Goal: Navigation & Orientation: Find specific page/section

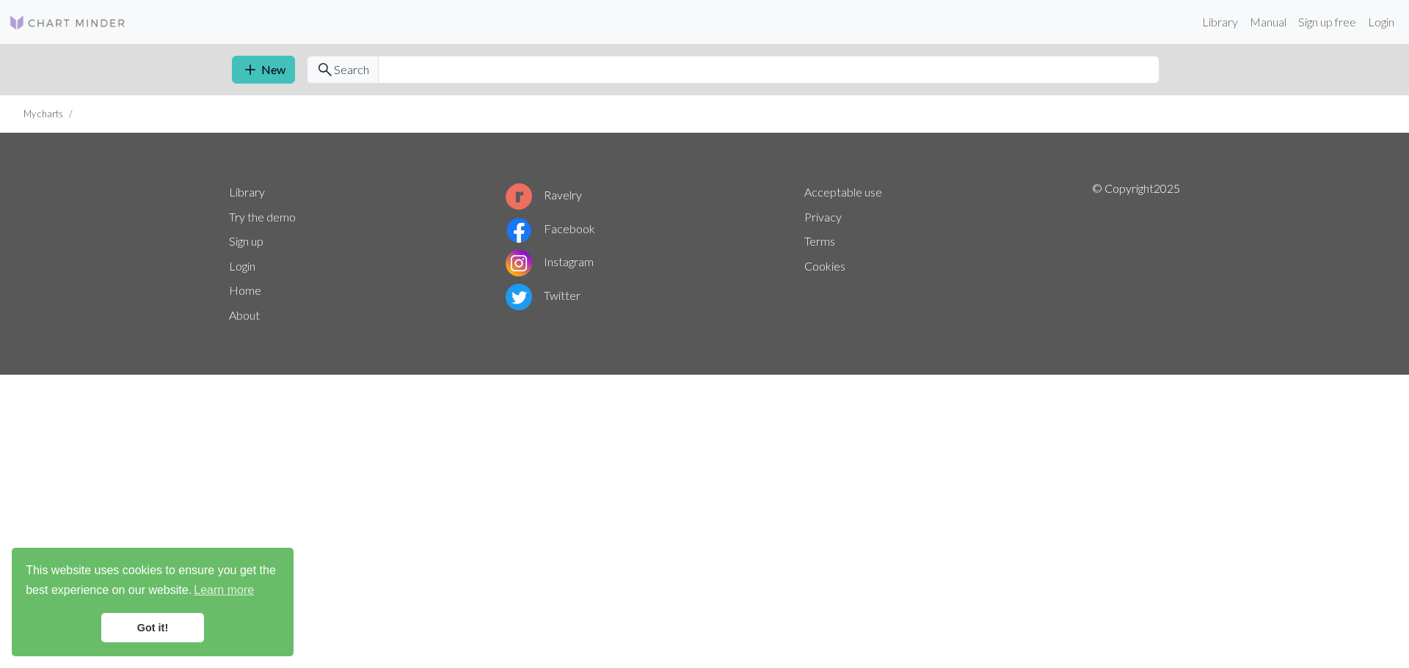
drag, startPoint x: 166, startPoint y: 622, endPoint x: 172, endPoint y: 627, distance: 7.8
click at [167, 620] on link "Got it!" at bounding box center [152, 627] width 103 height 29
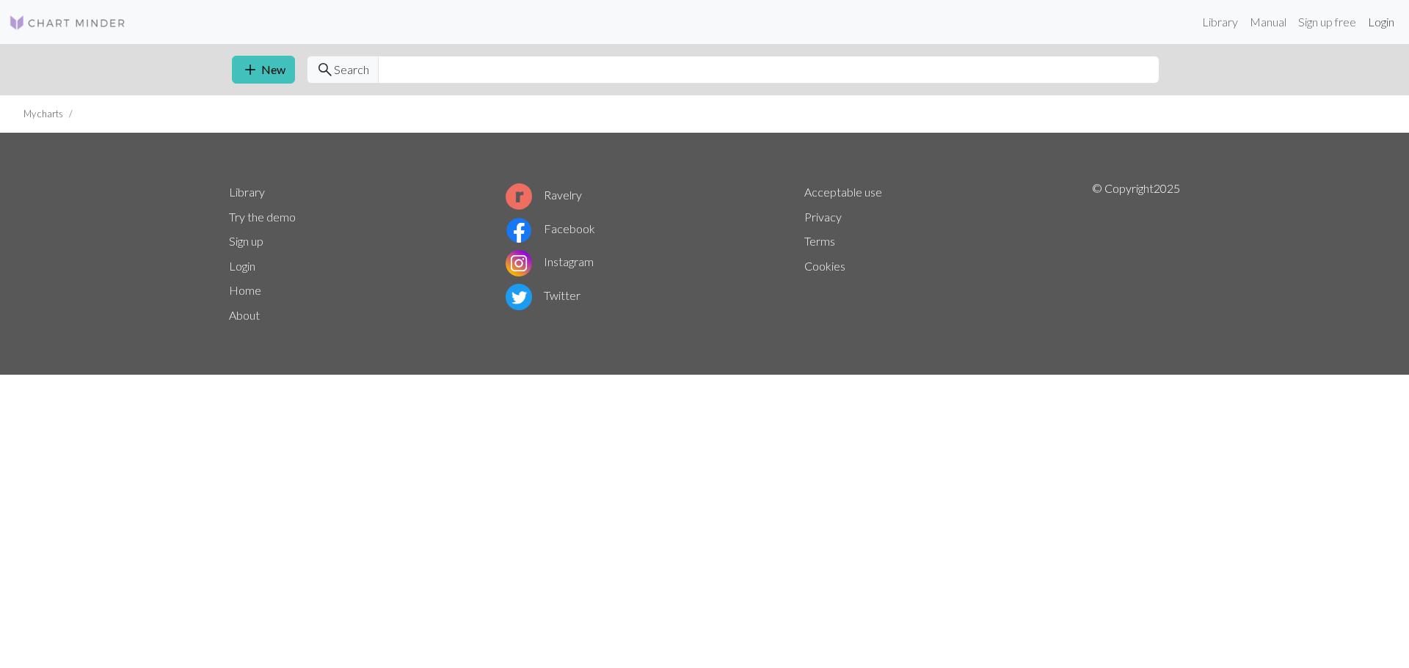
click at [1382, 25] on link "Login" at bounding box center [1381, 21] width 38 height 29
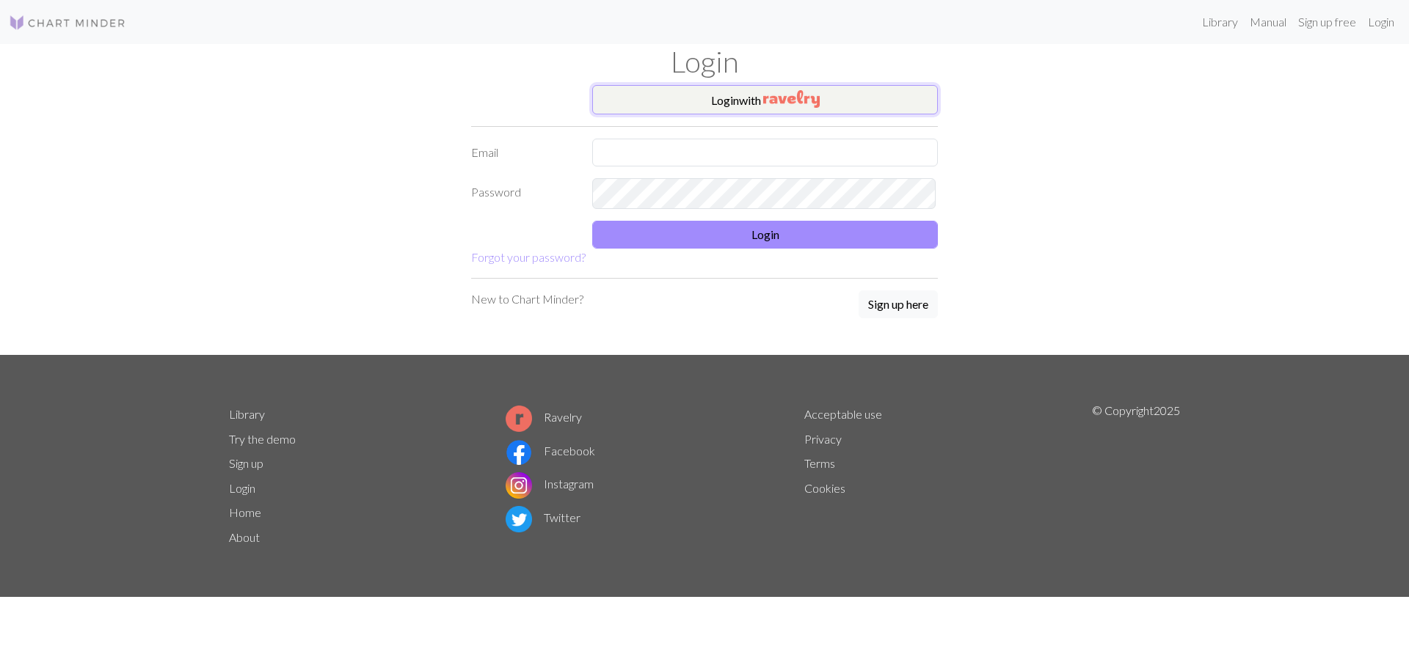
click at [792, 108] on img "button" at bounding box center [791, 99] width 56 height 18
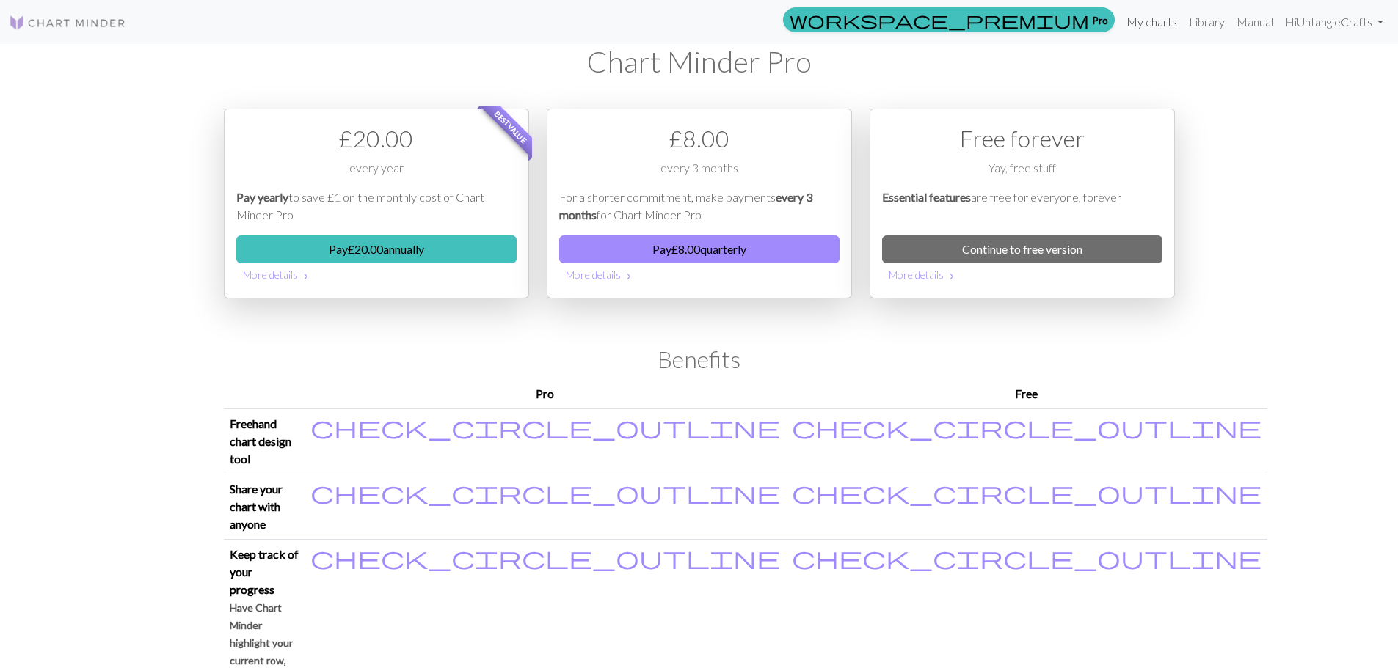
drag, startPoint x: 1111, startPoint y: 19, endPoint x: 1118, endPoint y: 23, distance: 7.9
click at [1120, 19] on link "My charts" at bounding box center [1151, 21] width 62 height 29
